Goal: Register for event/course

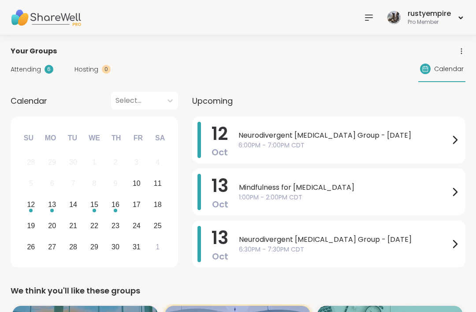
click at [19, 70] on span "Attending" at bounding box center [26, 69] width 30 height 9
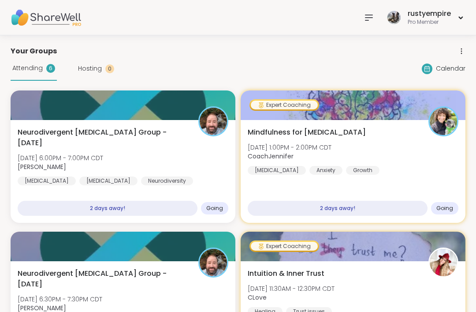
click at [371, 21] on icon at bounding box center [369, 17] width 11 height 11
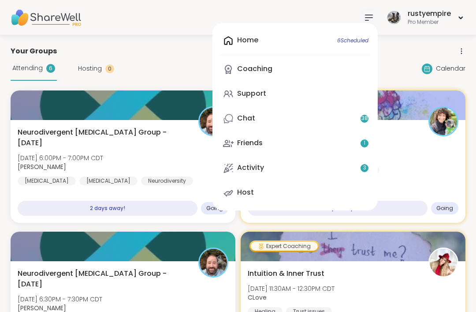
click at [246, 96] on div "Support" at bounding box center [251, 94] width 29 height 10
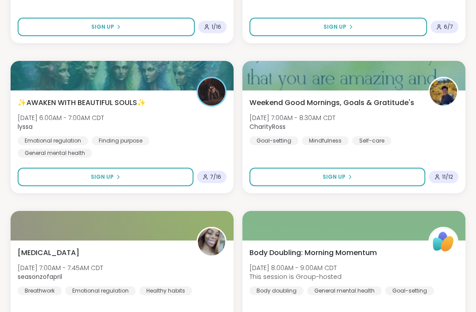
scroll to position [2323, 0]
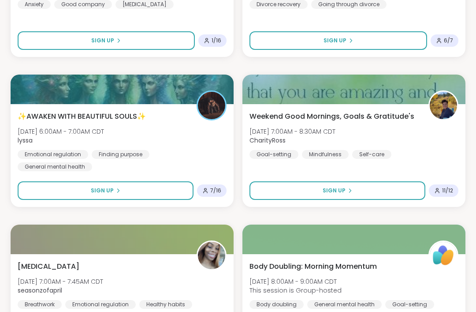
click at [43, 113] on span "✨AWAKEN WITH BEAUTIFUL SOULS✨" at bounding box center [82, 116] width 128 height 11
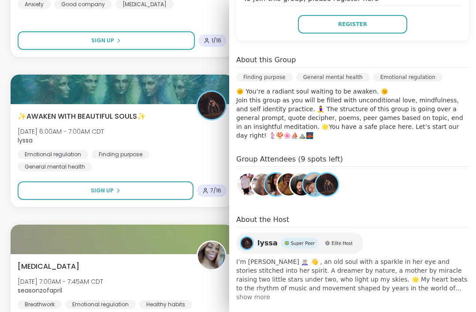
scroll to position [216, 0]
click at [328, 184] on img at bounding box center [327, 184] width 22 height 22
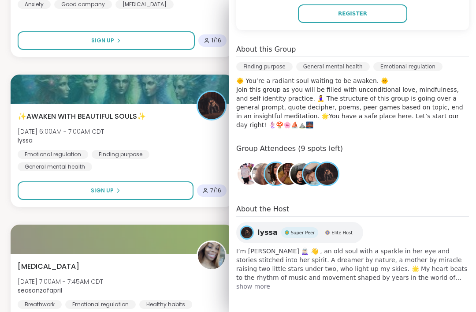
scroll to position [226, 0]
click at [287, 174] on img at bounding box center [289, 174] width 22 height 22
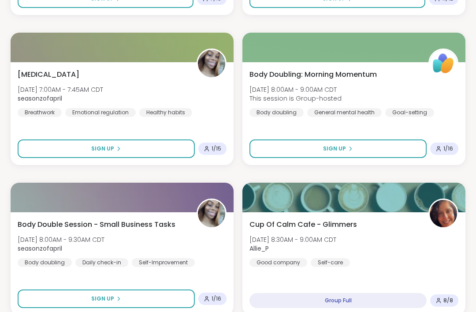
scroll to position [2525, 0]
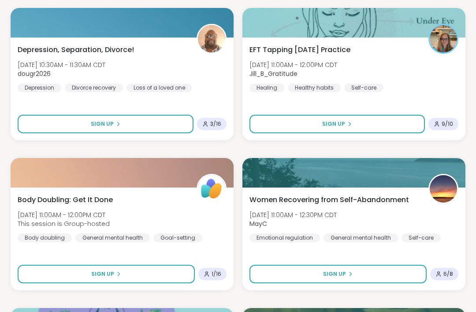
scroll to position [3586, 0]
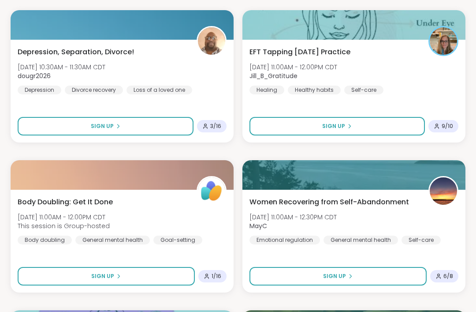
click at [328, 129] on span "Sign Up" at bounding box center [333, 126] width 23 height 8
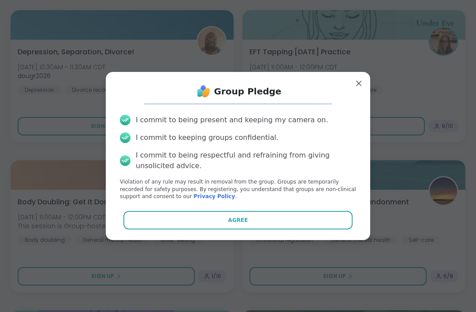
click at [173, 229] on button "Agree" at bounding box center [238, 220] width 230 height 19
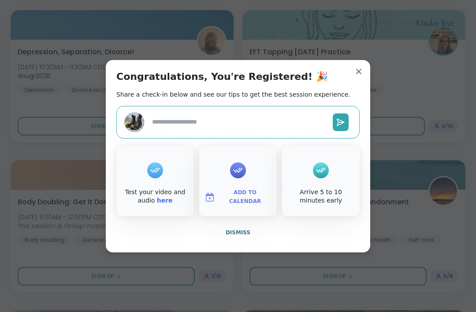
click at [235, 205] on span "Add to Calendar" at bounding box center [245, 196] width 53 height 17
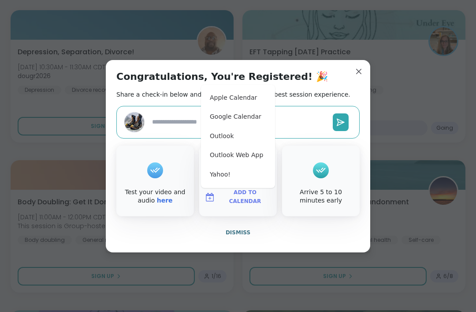
click at [221, 108] on button "Apple Calendar" at bounding box center [238, 97] width 67 height 19
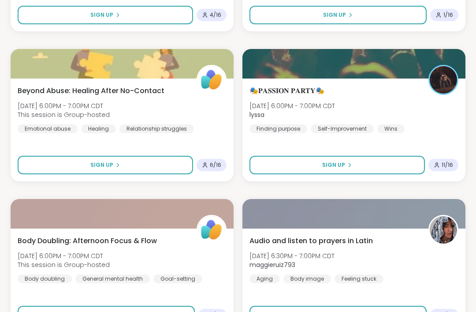
scroll to position [4896, 0]
click at [280, 90] on span "🎭𝐏𝐀𝐒𝐒𝐈𝐎𝐍 𝐏𝐀𝐑𝐓𝐘🎭" at bounding box center [287, 91] width 75 height 11
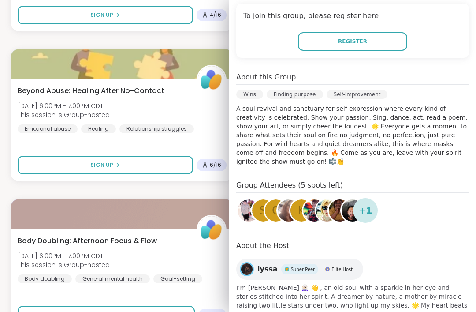
scroll to position [182, 0]
click at [370, 204] on span "+ 1" at bounding box center [366, 210] width 14 height 13
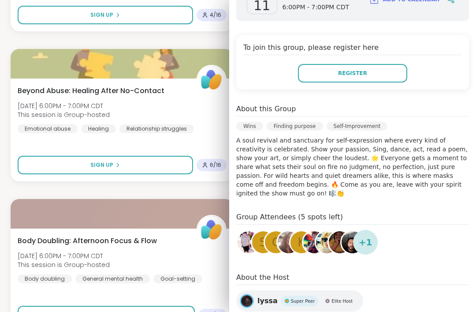
scroll to position [147, 0]
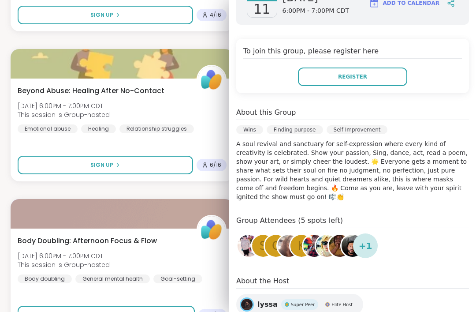
click at [333, 71] on button "Register" at bounding box center [352, 76] width 109 height 19
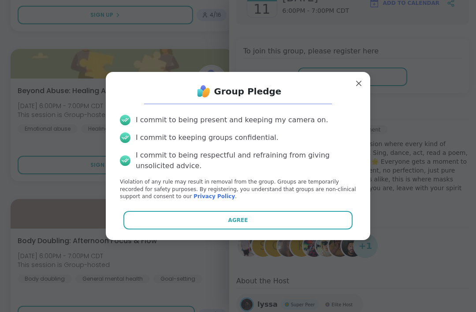
click at [159, 229] on button "Agree" at bounding box center [238, 220] width 230 height 19
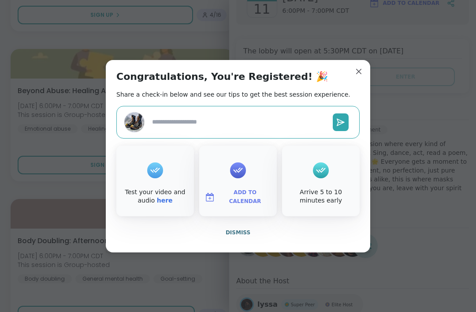
click at [223, 205] on span "Add to Calendar" at bounding box center [245, 196] width 53 height 17
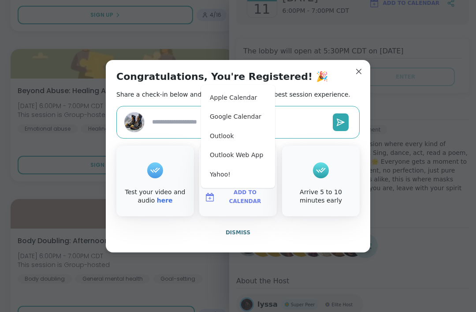
click at [222, 108] on button "Apple Calendar" at bounding box center [238, 97] width 67 height 19
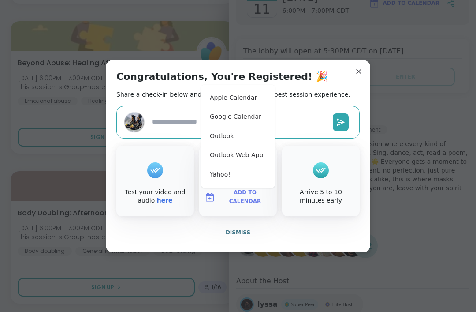
type textarea "*"
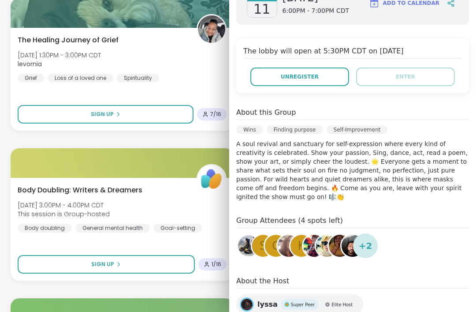
click at [16, 167] on div at bounding box center [122, 163] width 223 height 30
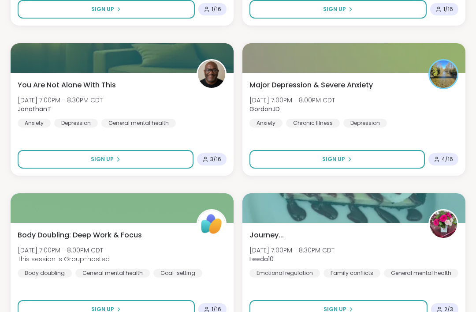
scroll to position [5201, 0]
